Goal: Navigation & Orientation: Find specific page/section

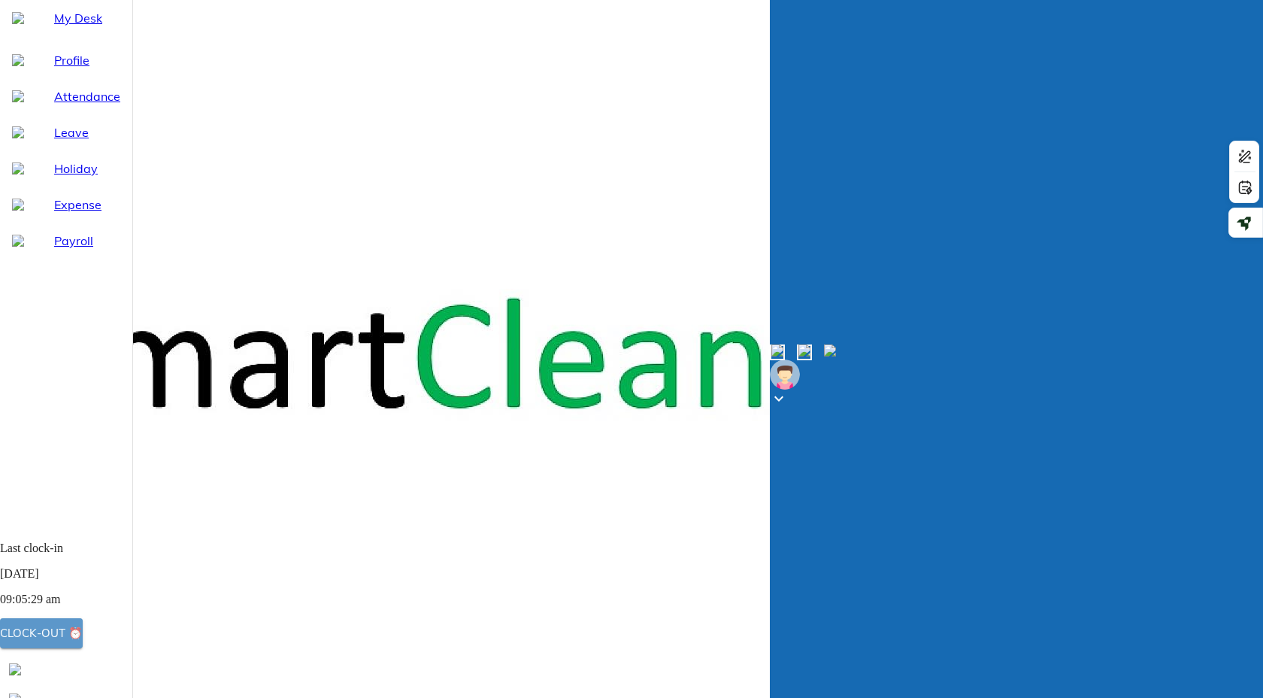
click at [83, 629] on div "Clock-out ⏰" at bounding box center [41, 633] width 83 height 20
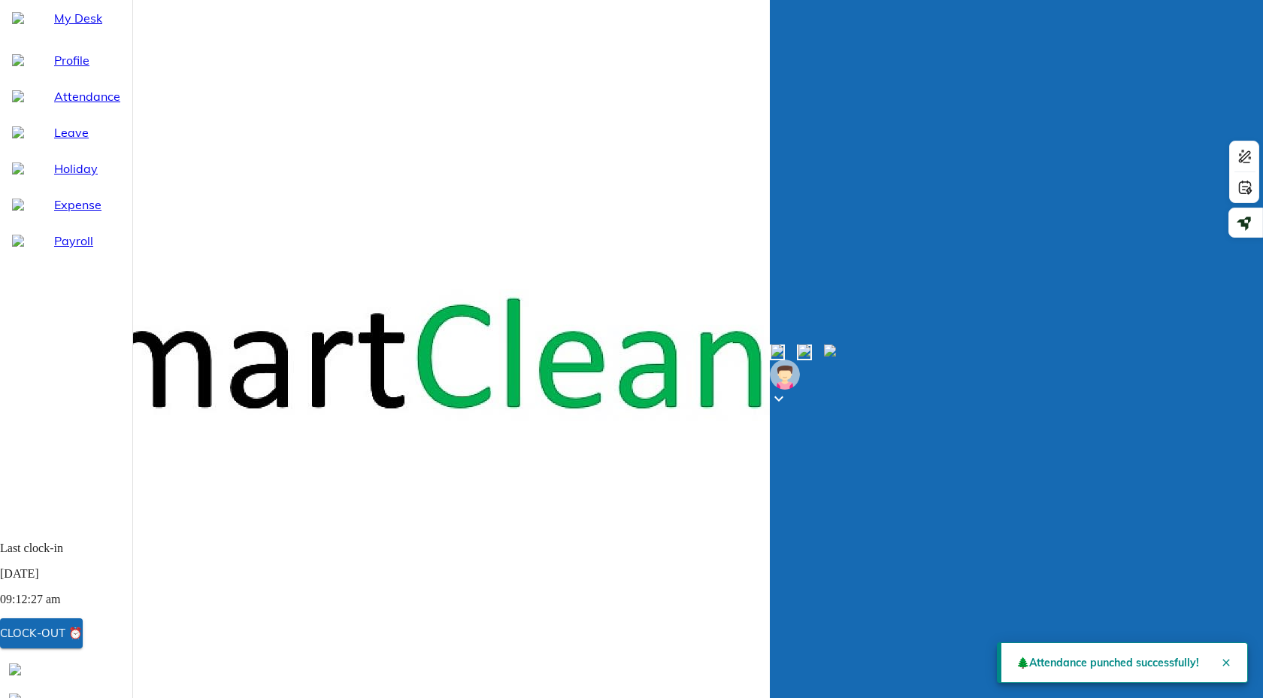
click at [62, 27] on span "My Desk" at bounding box center [87, 18] width 66 height 18
click at [63, 69] on span "Profile" at bounding box center [87, 60] width 66 height 18
click at [66, 27] on span "My Desk" at bounding box center [87, 18] width 66 height 18
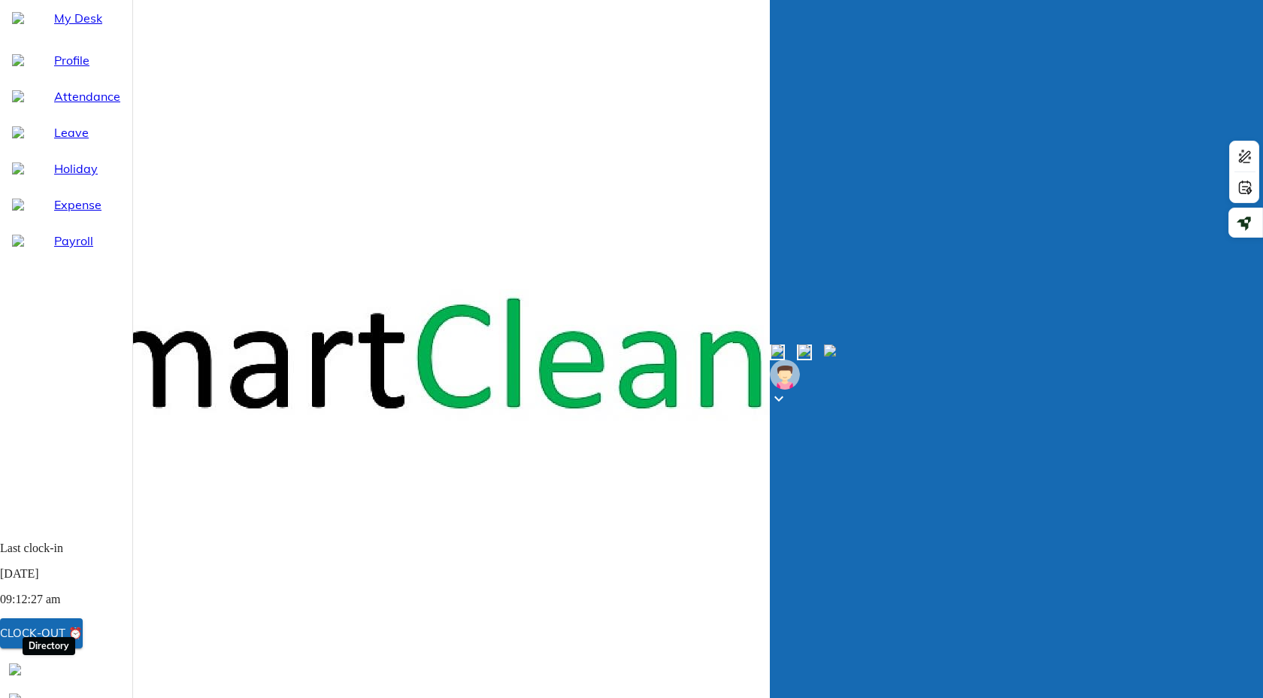
click at [21, 675] on img at bounding box center [15, 669] width 12 height 12
click at [52, 36] on div "My Desk" at bounding box center [66, 18] width 132 height 36
click at [54, 177] on span "Holiday" at bounding box center [87, 168] width 66 height 18
click at [68, 27] on span "My Desk" at bounding box center [87, 18] width 66 height 18
